Goal: Find specific page/section: Find specific page/section

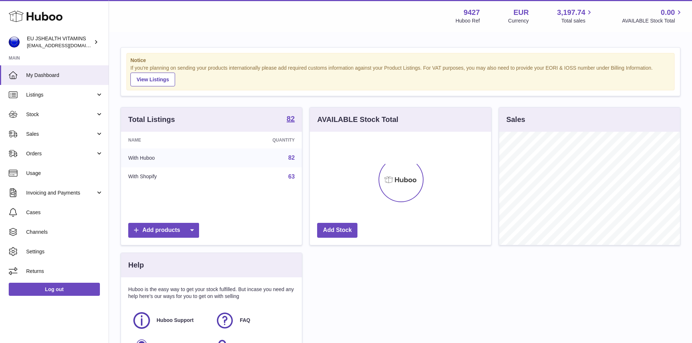
scroll to position [113, 181]
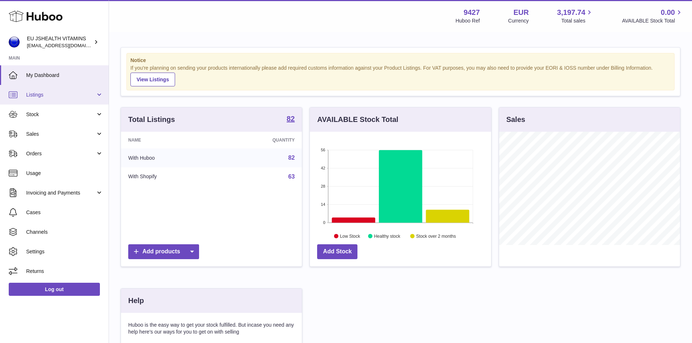
click at [45, 95] on span "Listings" at bounding box center [60, 94] width 69 height 7
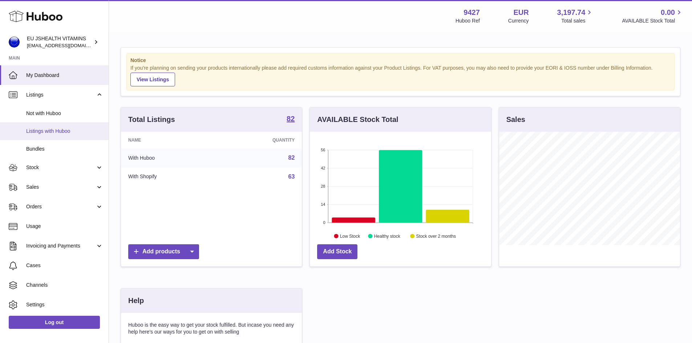
click at [49, 130] on span "Listings with Huboo" at bounding box center [64, 131] width 77 height 7
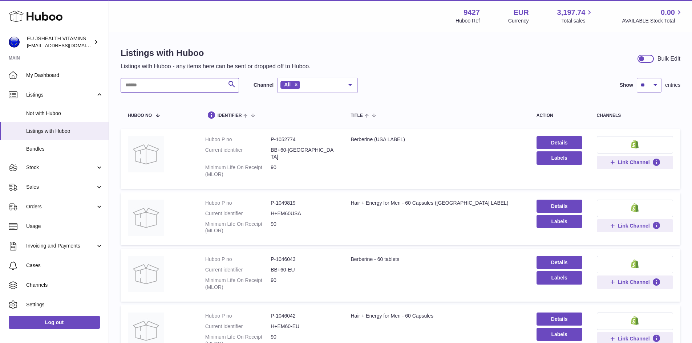
click at [141, 86] on input "text" at bounding box center [180, 85] width 118 height 15
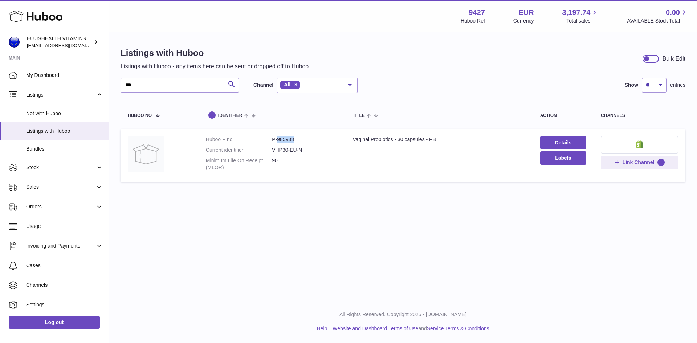
drag, startPoint x: 276, startPoint y: 138, endPoint x: 295, endPoint y: 138, distance: 18.9
click at [295, 138] on dd "P-985938" at bounding box center [305, 139] width 66 height 7
copy dd "985938"
drag, startPoint x: 144, startPoint y: 86, endPoint x: 122, endPoint y: 84, distance: 22.9
click at [122, 84] on input "***" at bounding box center [180, 85] width 118 height 15
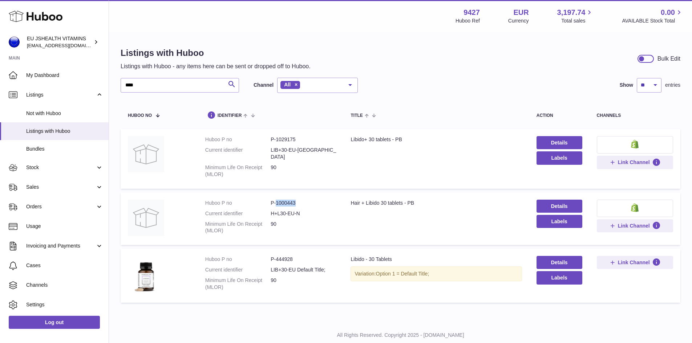
drag, startPoint x: 274, startPoint y: 196, endPoint x: 299, endPoint y: 196, distance: 24.7
click at [299, 200] on dd "P-1000443" at bounding box center [302, 203] width 65 height 7
copy dd "1000443"
drag, startPoint x: 152, startPoint y: 86, endPoint x: 122, endPoint y: 89, distance: 30.3
click at [122, 89] on input "****" at bounding box center [180, 85] width 118 height 15
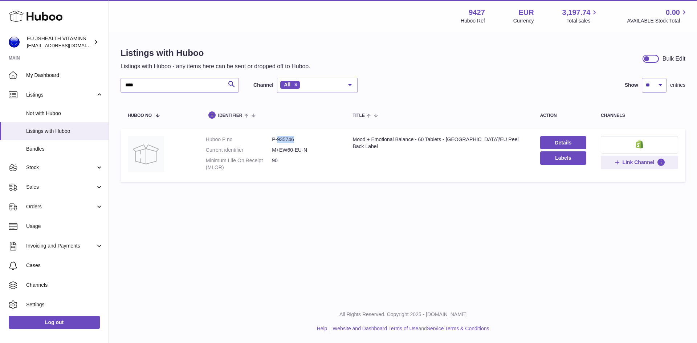
drag, startPoint x: 276, startPoint y: 137, endPoint x: 295, endPoint y: 138, distance: 18.9
click at [295, 138] on dd "P-935746" at bounding box center [305, 139] width 66 height 7
copy dd "935746"
drag, startPoint x: 155, startPoint y: 87, endPoint x: 118, endPoint y: 92, distance: 37.3
click at [118, 92] on div "Listings with Huboo Listings with Huboo - any items here can be sent or dropped…" at bounding box center [403, 116] width 588 height 167
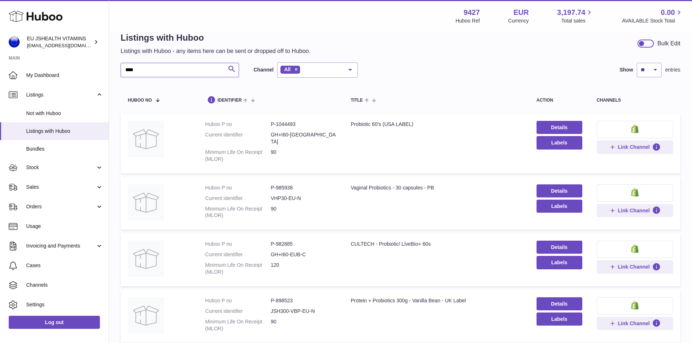
scroll to position [2, 0]
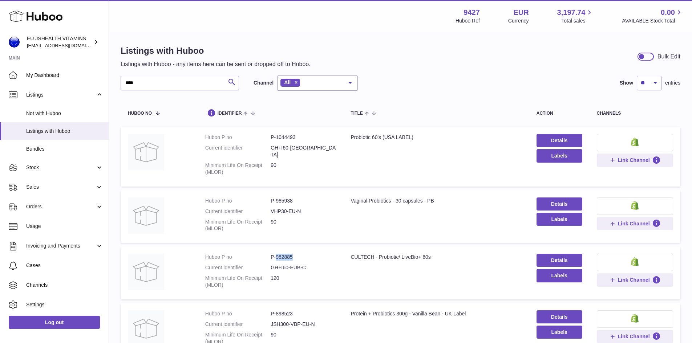
drag, startPoint x: 275, startPoint y: 250, endPoint x: 294, endPoint y: 249, distance: 19.6
click at [294, 254] on dd "P-982885" at bounding box center [302, 257] width 65 height 7
copy dd "982885"
drag, startPoint x: 145, startPoint y: 81, endPoint x: 118, endPoint y: 87, distance: 28.3
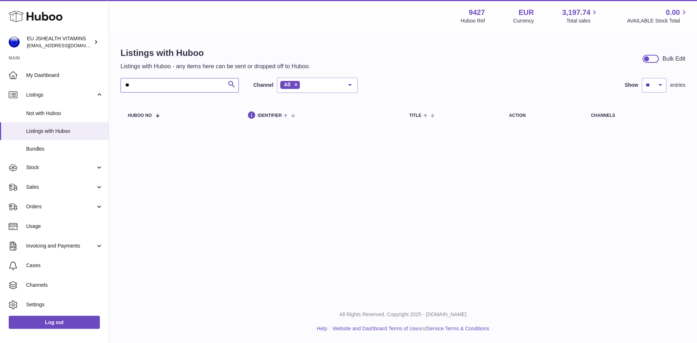
type input "*"
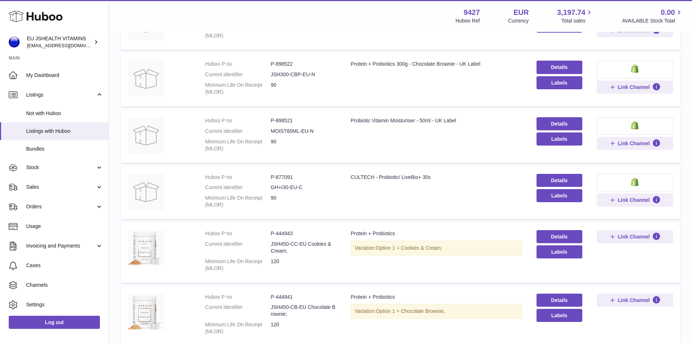
scroll to position [327, 0]
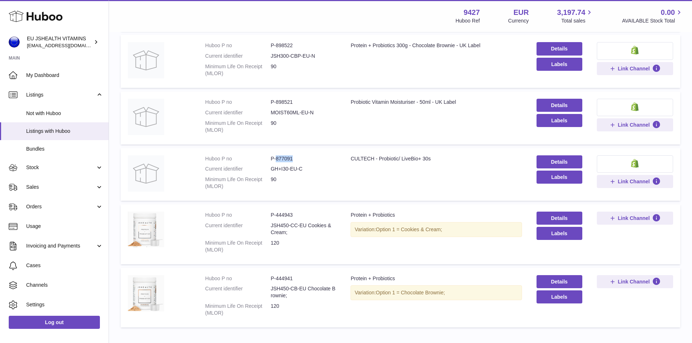
drag, startPoint x: 274, startPoint y: 150, endPoint x: 296, endPoint y: 150, distance: 21.8
click at [296, 155] on dd "P-877091" at bounding box center [302, 158] width 65 height 7
copy dd "877091"
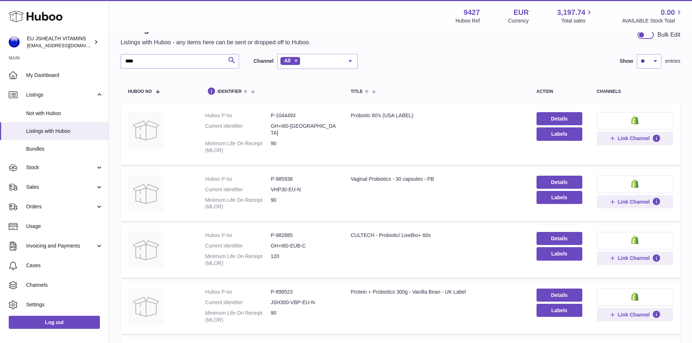
scroll to position [36, 0]
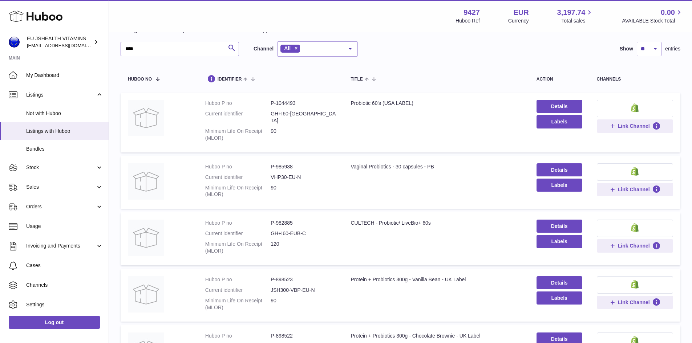
drag, startPoint x: 152, startPoint y: 46, endPoint x: 116, endPoint y: 49, distance: 36.0
click at [116, 49] on div "Listings with Huboo Listings with Huboo - any items here can be sent or dropped…" at bounding box center [400, 316] width 583 height 640
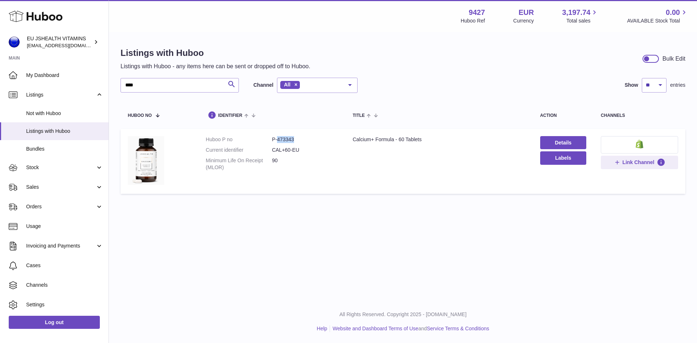
drag, startPoint x: 277, startPoint y: 140, endPoint x: 296, endPoint y: 140, distance: 18.9
click at [296, 140] on dd "P-473343" at bounding box center [305, 139] width 66 height 7
copy dd "473343"
drag, startPoint x: 141, startPoint y: 86, endPoint x: 123, endPoint y: 88, distance: 17.9
click at [123, 88] on input "****" at bounding box center [180, 85] width 118 height 15
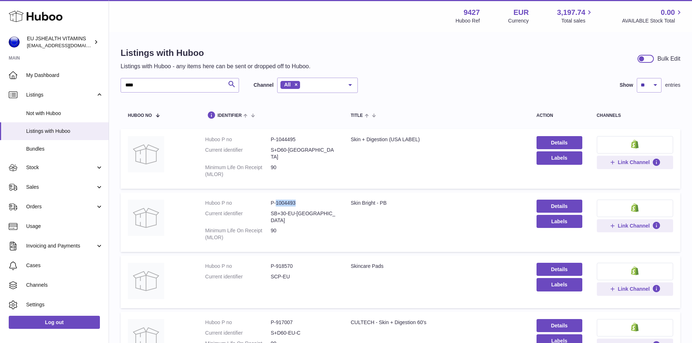
drag, startPoint x: 275, startPoint y: 195, endPoint x: 295, endPoint y: 193, distance: 20.4
click at [295, 200] on dd "P-1004493" at bounding box center [302, 203] width 65 height 7
copy dd "1004493"
drag, startPoint x: 170, startPoint y: 84, endPoint x: 95, endPoint y: 84, distance: 75.1
click at [95, 84] on div "Huboo EU JSHEALTH VITAMINS [EMAIL_ADDRESS][DOMAIN_NAME] Main My Dashboard Listi…" at bounding box center [346, 212] width 692 height 425
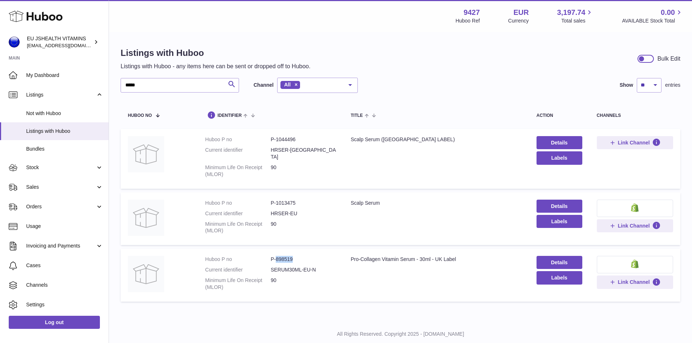
drag, startPoint x: 274, startPoint y: 252, endPoint x: 297, endPoint y: 253, distance: 22.5
click at [297, 256] on dd "P-898519" at bounding box center [302, 259] width 65 height 7
copy dd "898519"
drag, startPoint x: 150, startPoint y: 81, endPoint x: 117, endPoint y: 90, distance: 33.6
click at [117, 90] on div "Listings with Huboo Listings with Huboo - any items here can be sent or dropped…" at bounding box center [400, 176] width 583 height 287
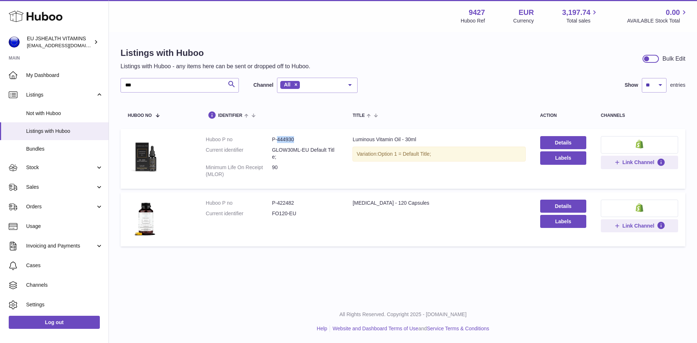
drag, startPoint x: 277, startPoint y: 137, endPoint x: 295, endPoint y: 137, distance: 17.4
click at [295, 137] on dd "P-444930" at bounding box center [305, 139] width 66 height 7
copy dd "444930"
drag, startPoint x: 166, startPoint y: 86, endPoint x: 74, endPoint y: 68, distance: 93.7
click at [74, 68] on div "Huboo EU JSHEALTH VITAMINS [EMAIL_ADDRESS][DOMAIN_NAME] Main My Dashboard Listi…" at bounding box center [348, 171] width 697 height 343
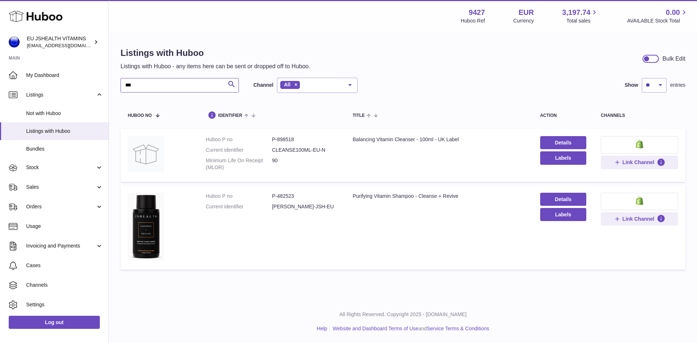
type input "***"
drag, startPoint x: 275, startPoint y: 138, endPoint x: 282, endPoint y: 138, distance: 6.5
click at [282, 138] on dd "P-898518" at bounding box center [305, 139] width 66 height 7
click at [281, 139] on dd "P-898518" at bounding box center [305, 139] width 66 height 7
drag, startPoint x: 277, startPoint y: 140, endPoint x: 303, endPoint y: 149, distance: 28.0
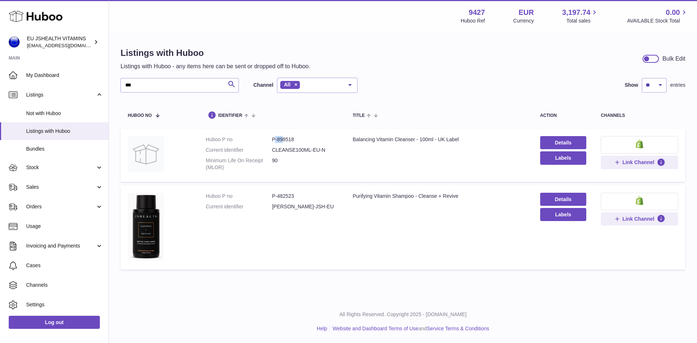
click at [277, 140] on dd "P-898518" at bounding box center [305, 139] width 66 height 7
click at [298, 143] on dd "P-898518" at bounding box center [305, 139] width 66 height 7
drag, startPoint x: 294, startPoint y: 139, endPoint x: 277, endPoint y: 142, distance: 16.7
click at [277, 142] on dd "P-898518" at bounding box center [305, 139] width 66 height 7
copy dd "898518"
